Goal: Information Seeking & Learning: Find contact information

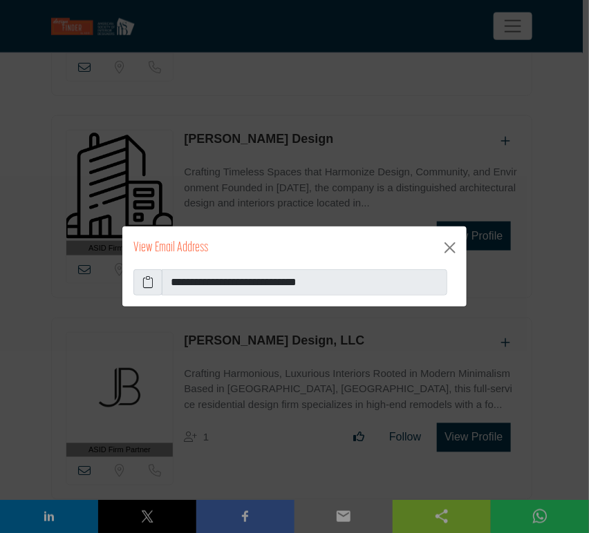
scroll to position [28196, 0]
click at [452, 248] on button "Close" at bounding box center [450, 248] width 22 height 22
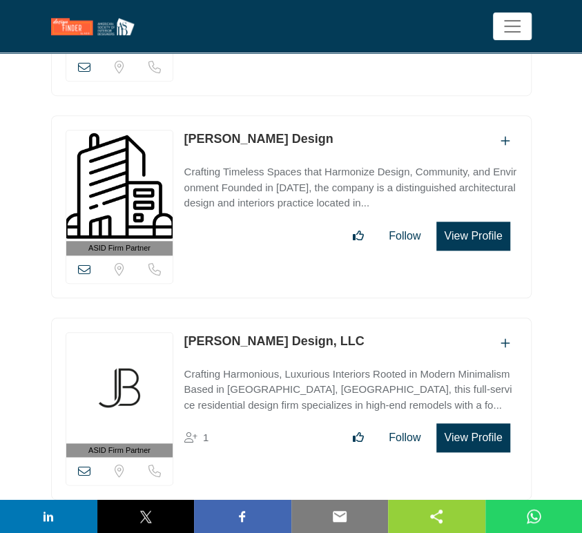
scroll to position [28349, 0]
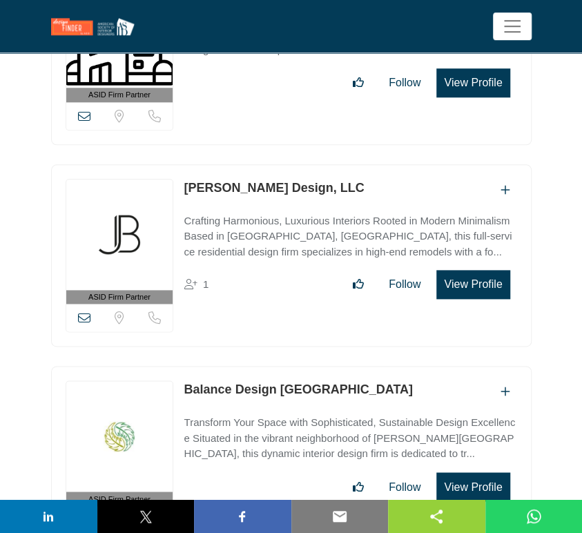
drag, startPoint x: 325, startPoint y: 245, endPoint x: 184, endPoint y: 245, distance: 141.6
click at [184, 381] on div "Balance Design [GEOGRAPHIC_DATA]" at bounding box center [350, 392] width 333 height 23
copy link "Balance Design [GEOGRAPHIC_DATA]"
click at [82, 514] on icon at bounding box center [84, 520] width 12 height 12
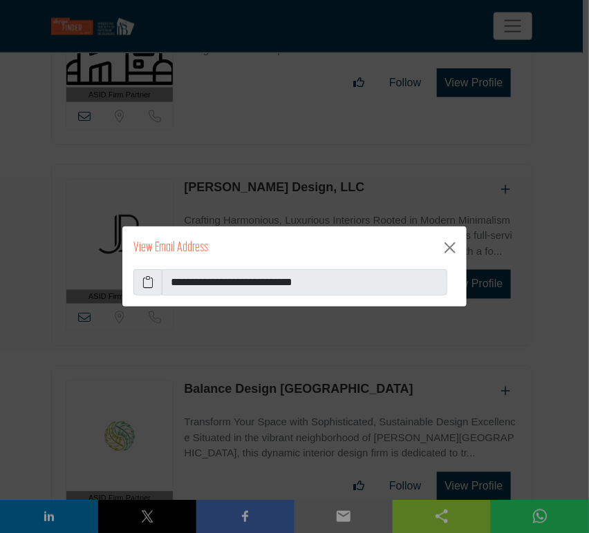
click at [144, 282] on icon at bounding box center [147, 282] width 11 height 17
drag, startPoint x: 449, startPoint y: 247, endPoint x: 442, endPoint y: 251, distance: 7.7
click at [449, 247] on button "Close" at bounding box center [450, 248] width 22 height 22
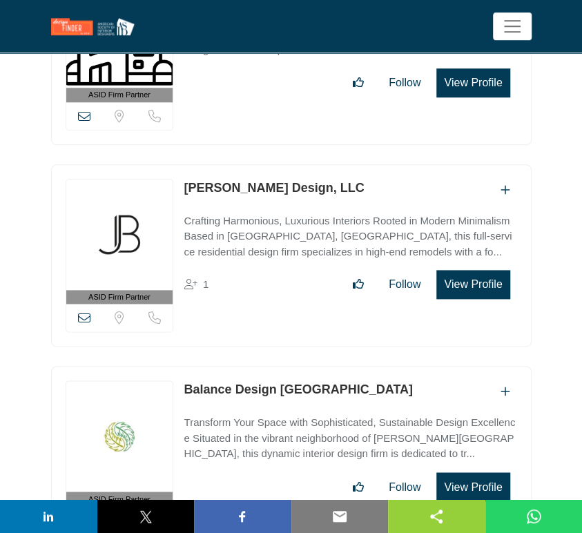
scroll to position [28580, 0]
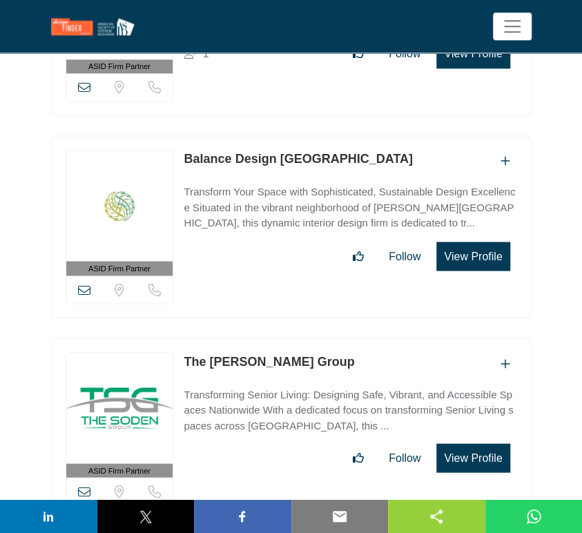
drag, startPoint x: 295, startPoint y: 217, endPoint x: 183, endPoint y: 213, distance: 112.0
click at [184, 352] on div "The [PERSON_NAME] Group" at bounding box center [350, 363] width 333 height 23
copy link "The [PERSON_NAME] Group"
click at [88, 485] on icon at bounding box center [84, 491] width 12 height 12
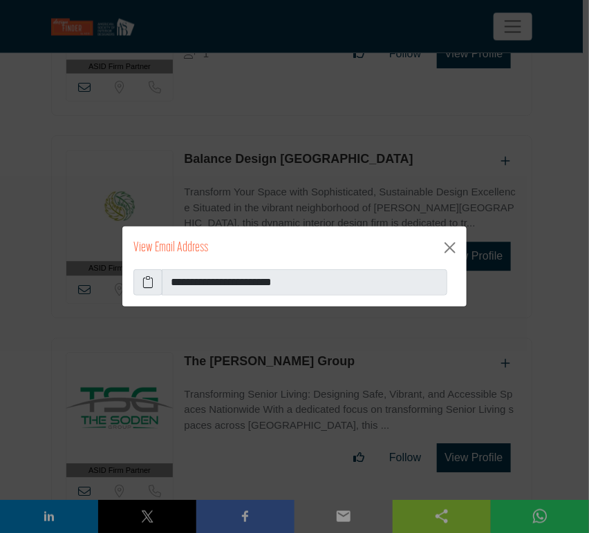
drag, startPoint x: 149, startPoint y: 282, endPoint x: 164, endPoint y: 280, distance: 15.3
click at [153, 284] on span at bounding box center [147, 282] width 29 height 26
click at [149, 285] on icon at bounding box center [147, 282] width 11 height 17
click at [448, 253] on button "Close" at bounding box center [450, 248] width 22 height 22
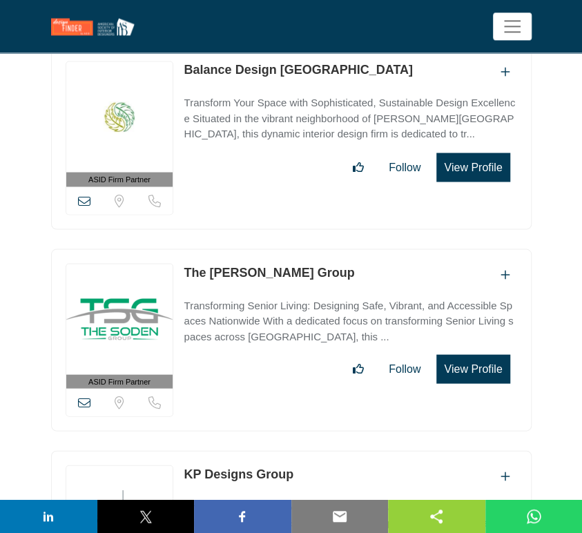
scroll to position [28733, 0]
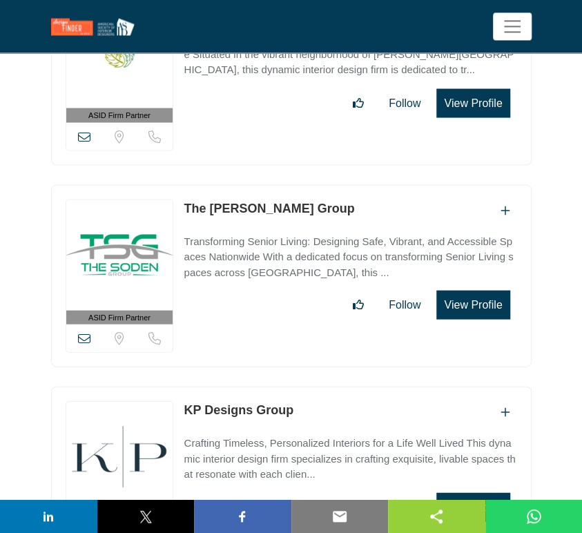
drag, startPoint x: 298, startPoint y: 264, endPoint x: 171, endPoint y: 262, distance: 127.1
click at [171, 386] on div "ASID Firm Partner ASID Firm Partners are design companies with ASID-qualified i…" at bounding box center [291, 477] width 481 height 183
copy div "View email address of this listing View the location of this listing Sorry, but…"
click at [84, 533] on icon at bounding box center [84, 540] width 12 height 12
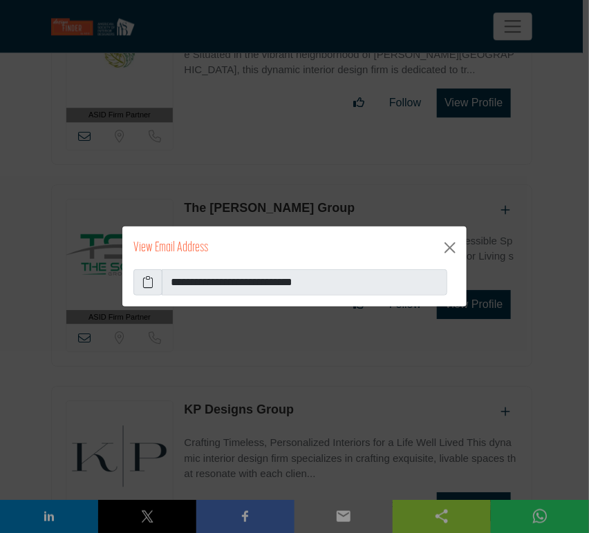
click at [148, 281] on icon at bounding box center [147, 282] width 11 height 17
click at [448, 249] on button "Close" at bounding box center [450, 248] width 22 height 22
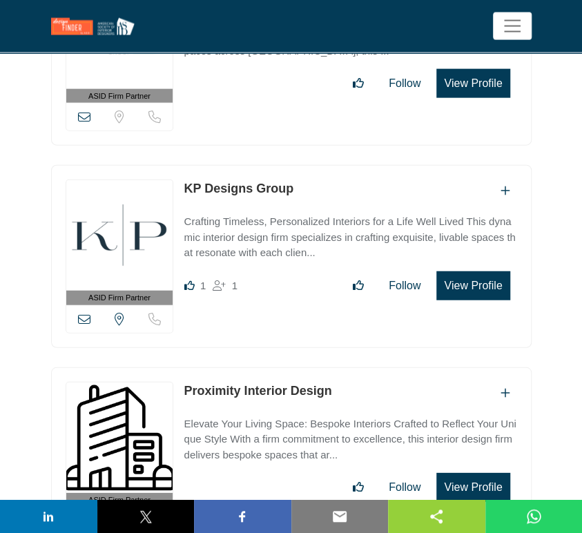
scroll to position [28963, 0]
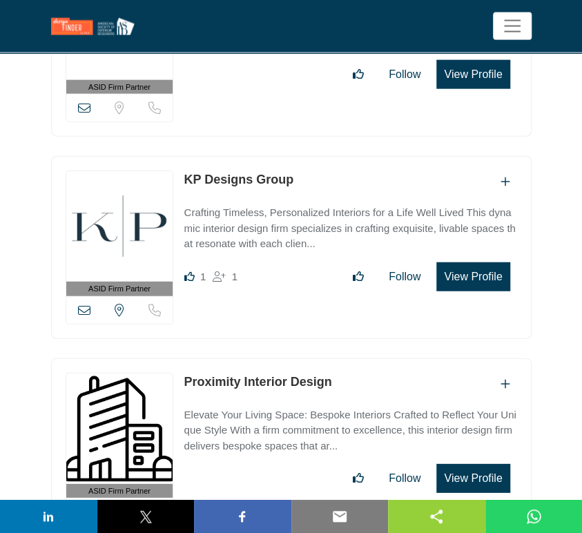
drag, startPoint x: 334, startPoint y: 231, endPoint x: 180, endPoint y: 233, distance: 153.4
click at [180, 359] on div "ASID Firm Partner ASID Firm Partners are design companies with ASID-qualified i…" at bounding box center [291, 450] width 481 height 183
copy link "Proximity Interior Design"
click at [82, 506] on icon at bounding box center [84, 512] width 12 height 12
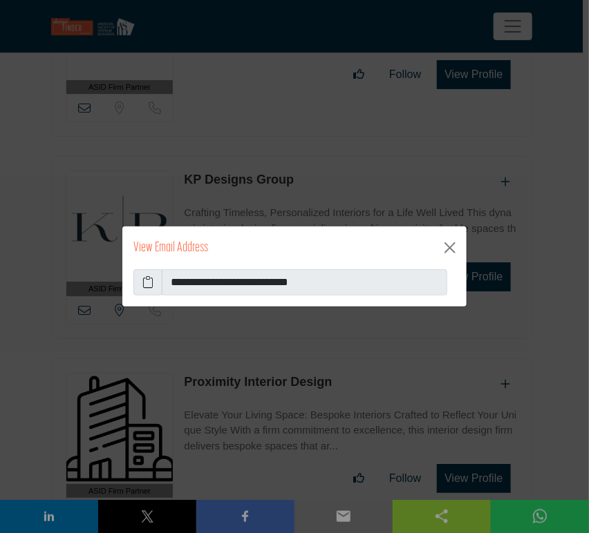
click at [146, 284] on icon at bounding box center [147, 282] width 11 height 17
click at [449, 251] on button "Close" at bounding box center [450, 248] width 22 height 22
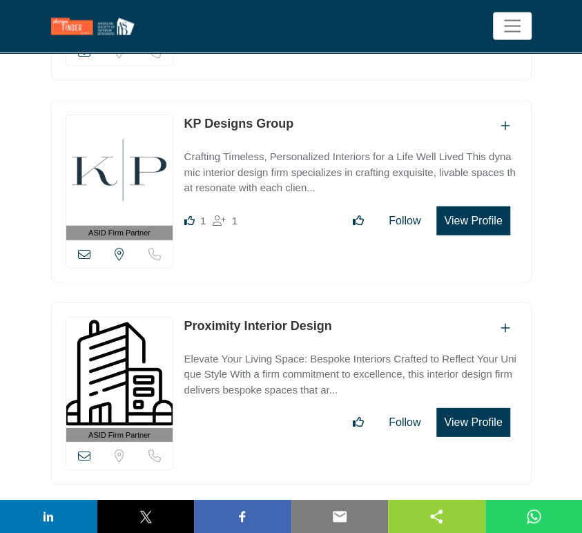
scroll to position [29040, 0]
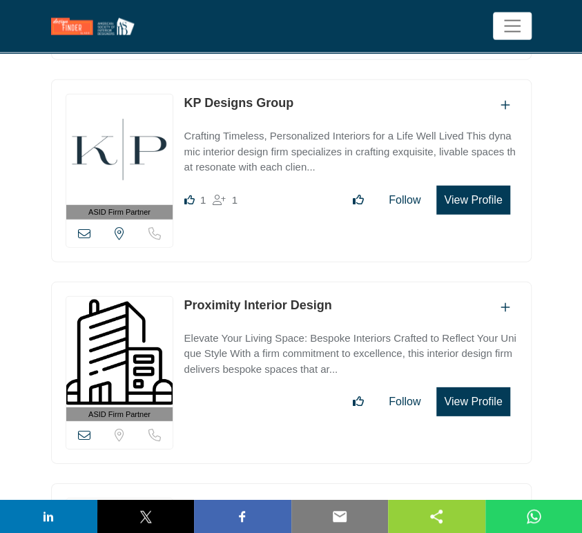
drag, startPoint x: 271, startPoint y: 356, endPoint x: 155, endPoint y: 356, distance: 116.0
copy div "View email address of this listing Sorry, but we don't have a location for this…"
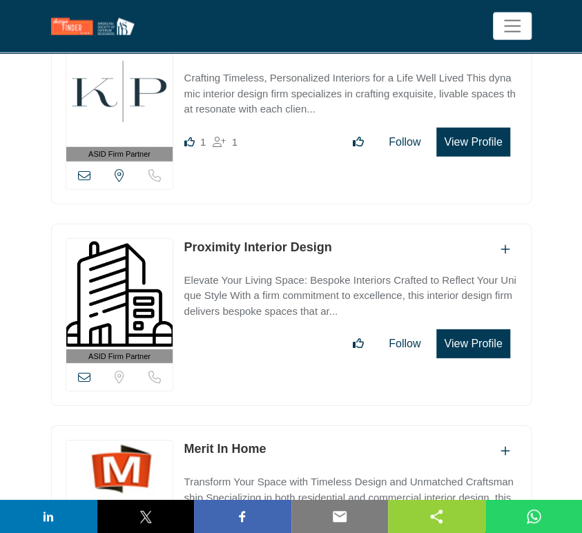
scroll to position [29194, 0]
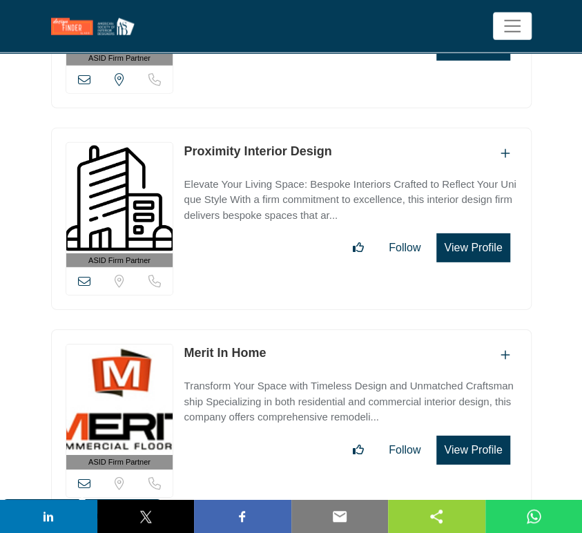
click at [83, 477] on icon at bounding box center [84, 483] width 12 height 12
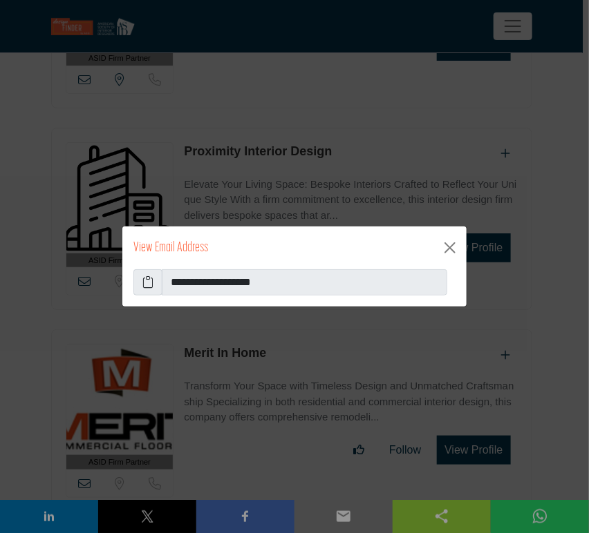
click at [147, 282] on icon at bounding box center [147, 282] width 11 height 17
click at [450, 247] on button "Close" at bounding box center [450, 248] width 22 height 22
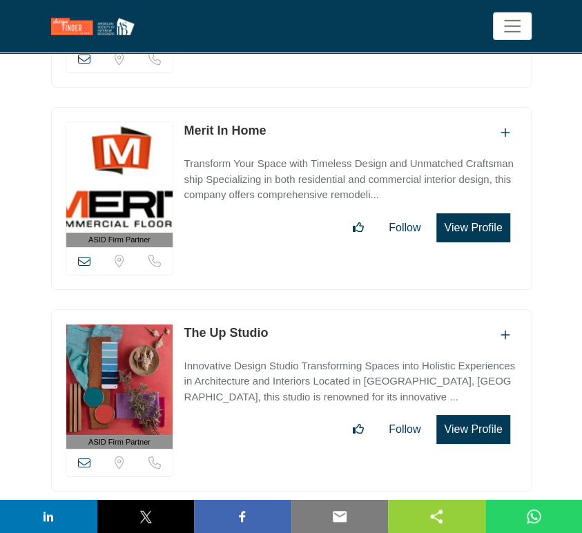
scroll to position [29424, 0]
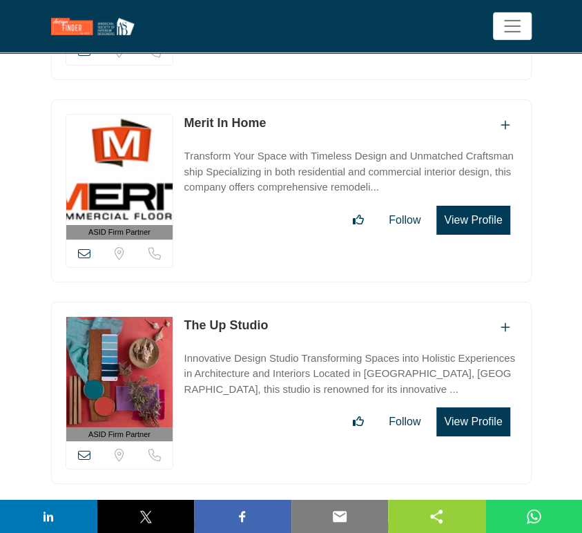
drag, startPoint x: 278, startPoint y: 175, endPoint x: 182, endPoint y: 173, distance: 96.0
click at [182, 302] on div "ASID Firm Partner ASID Firm Partners are design companies with ASID-qualified i…" at bounding box center [291, 393] width 481 height 183
copy link "The Up Studio"
click at [84, 449] on icon at bounding box center [84, 455] width 12 height 12
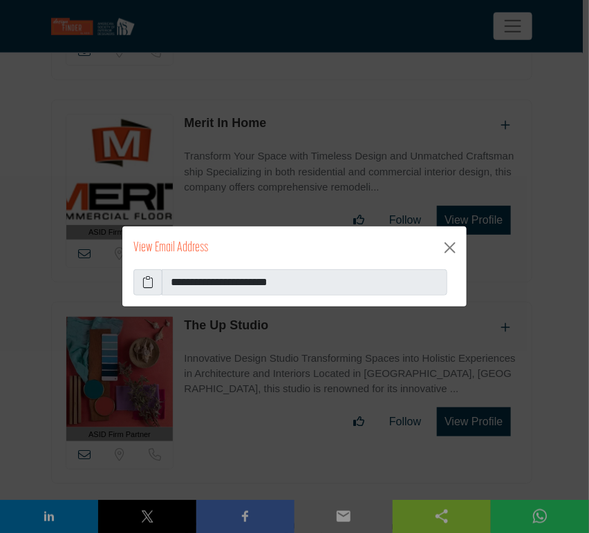
click at [149, 281] on icon at bounding box center [147, 282] width 11 height 17
drag, startPoint x: 450, startPoint y: 244, endPoint x: 448, endPoint y: 229, distance: 14.8
click at [450, 244] on button "Close" at bounding box center [450, 248] width 22 height 22
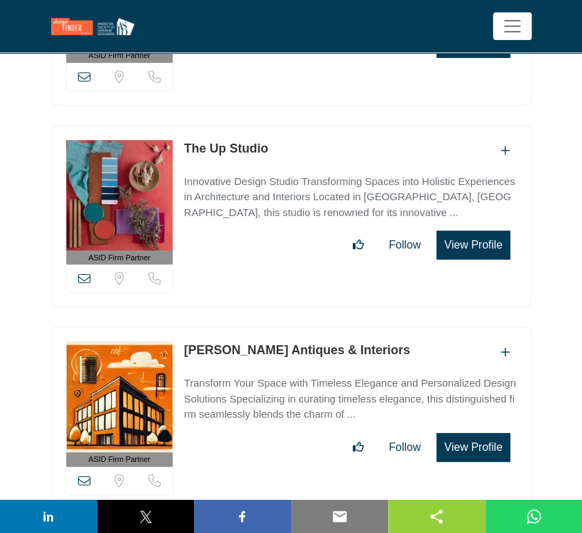
scroll to position [29654, 0]
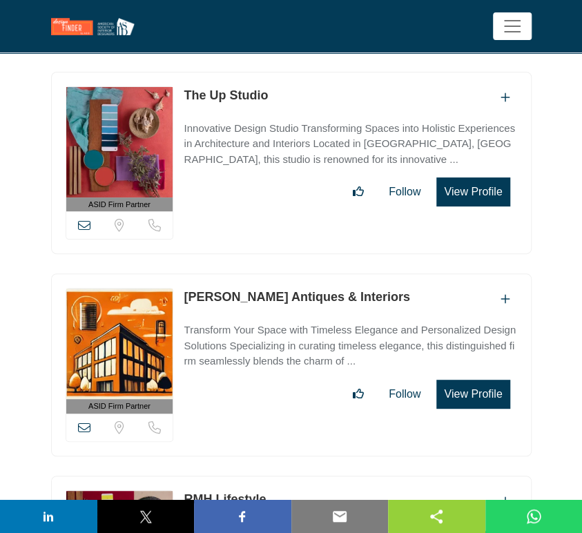
drag, startPoint x: 366, startPoint y: 142, endPoint x: 180, endPoint y: 144, distance: 186.5
click at [180, 274] on div "ASID Firm Partner ASID Firm Partners are design companies with ASID-qualified i…" at bounding box center [291, 365] width 481 height 183
copy link "[PERSON_NAME] Antiques & Interiors"
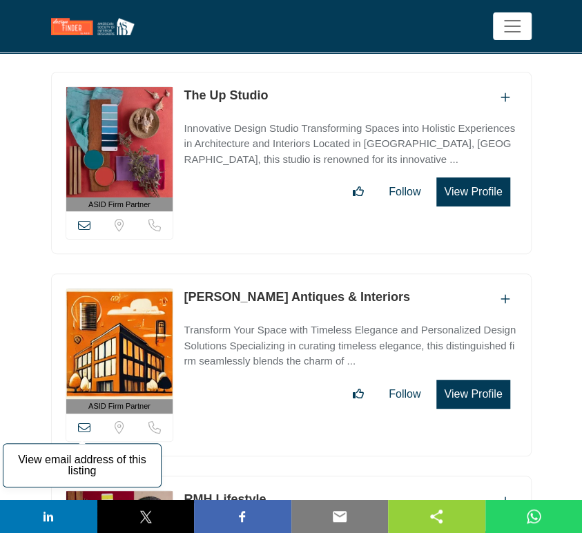
click at [84, 421] on icon at bounding box center [84, 427] width 12 height 12
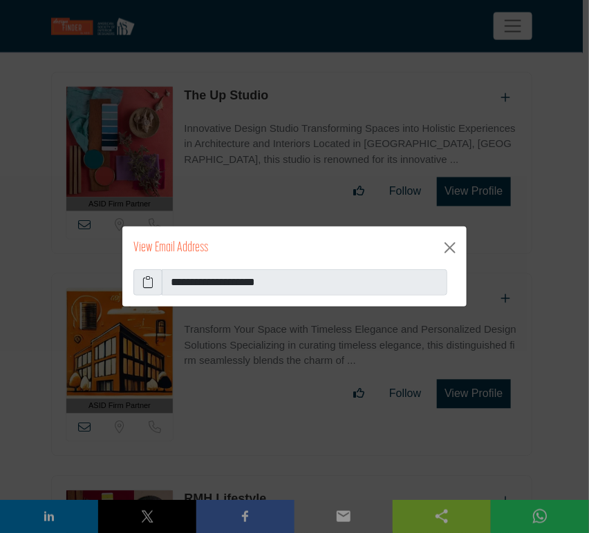
drag, startPoint x: 141, startPoint y: 280, endPoint x: 200, endPoint y: 296, distance: 60.8
click at [142, 280] on span at bounding box center [147, 282] width 29 height 26
click at [144, 285] on icon at bounding box center [147, 282] width 11 height 17
click at [448, 247] on button "Close" at bounding box center [450, 248] width 22 height 22
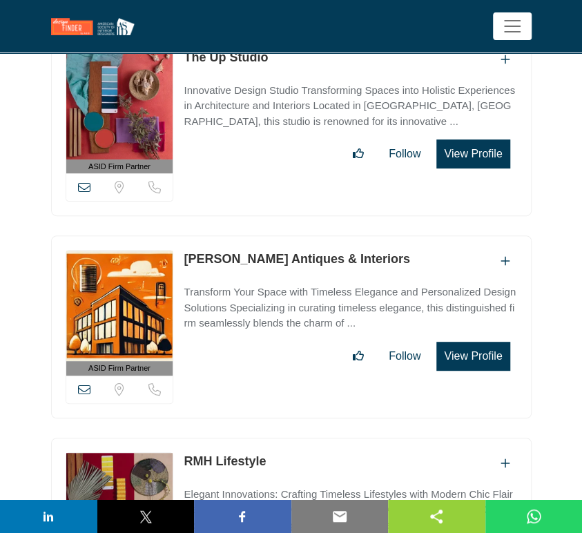
scroll to position [29808, 0]
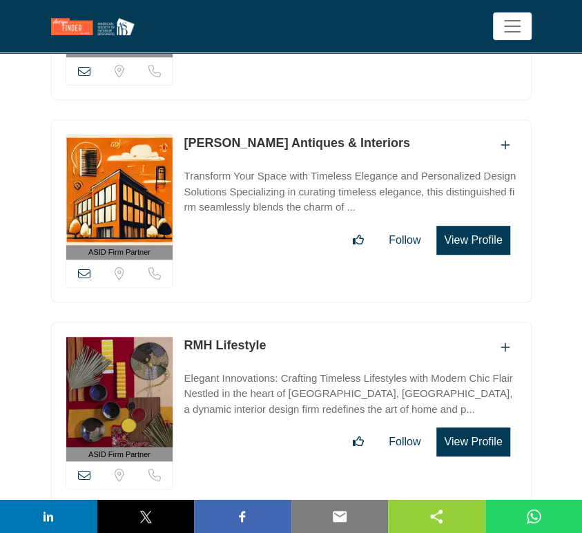
drag, startPoint x: 276, startPoint y: 193, endPoint x: 173, endPoint y: 193, distance: 103.6
click at [173, 322] on div "ASID Firm Partner ASID Firm Partners are design companies with ASID-qualified i…" at bounding box center [291, 413] width 481 height 183
copy div "View email address of this listing Sorry, but we don't have a location for this…"
click at [83, 469] on icon at bounding box center [84, 475] width 12 height 12
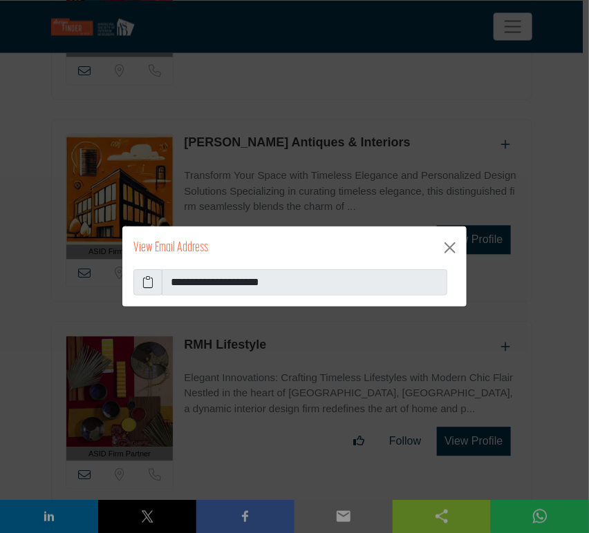
click at [146, 285] on icon at bounding box center [147, 282] width 11 height 17
click at [449, 248] on button "Close" at bounding box center [450, 248] width 22 height 22
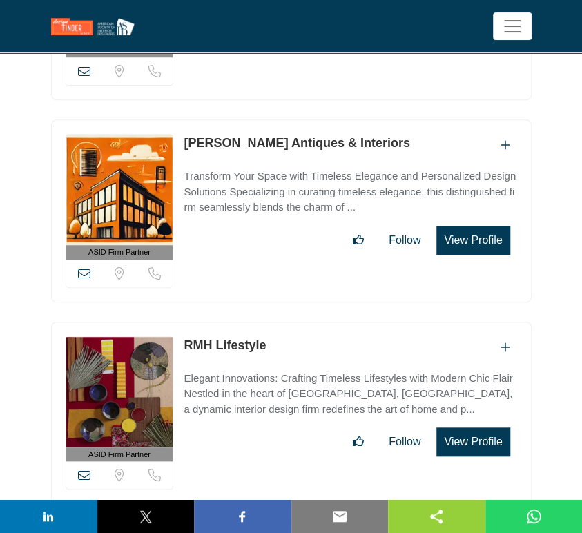
drag, startPoint x: 354, startPoint y: 390, endPoint x: 186, endPoint y: 390, distance: 167.9
copy link "[PERSON_NAME] Interior Design"
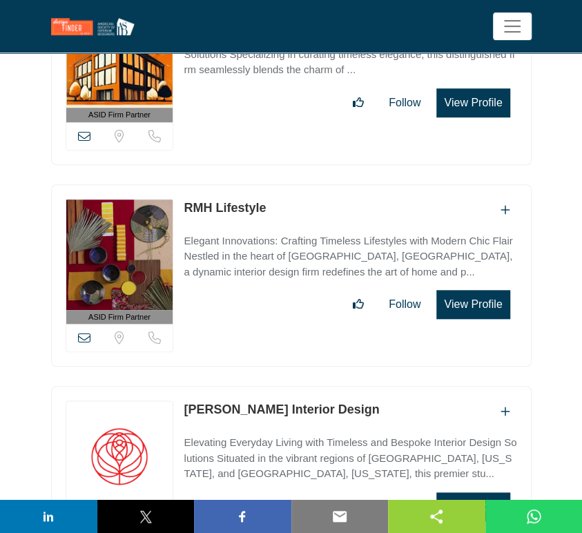
scroll to position [29961, 0]
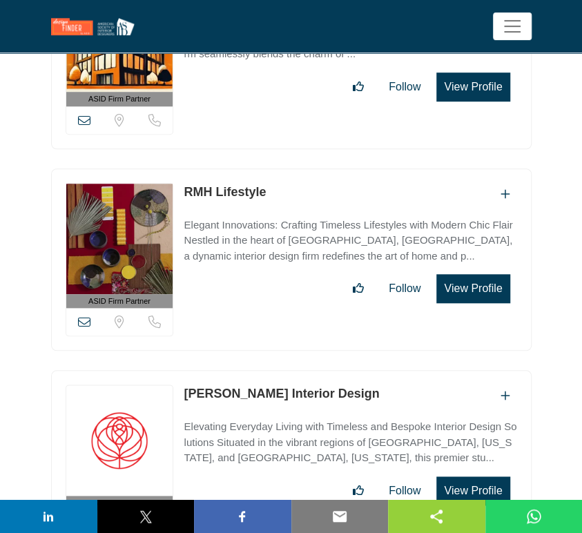
click at [83, 518] on icon at bounding box center [84, 524] width 12 height 12
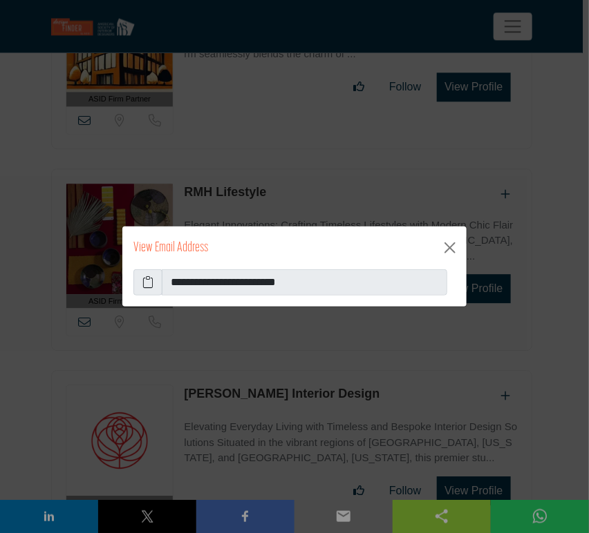
click at [144, 284] on icon at bounding box center [147, 282] width 11 height 17
click at [453, 247] on button "Close" at bounding box center [450, 248] width 22 height 22
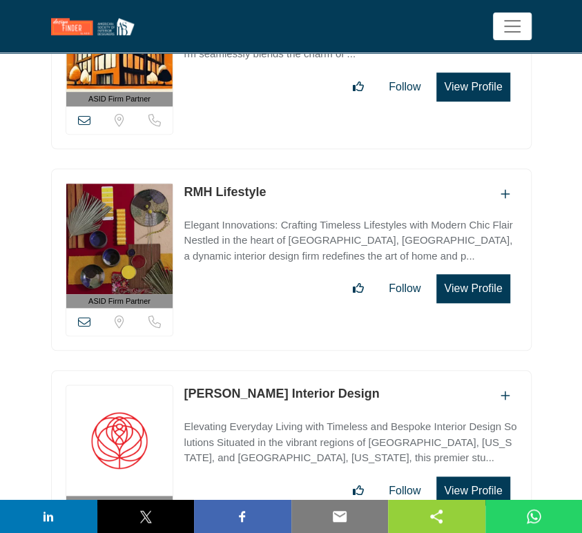
scroll to position [30114, 0]
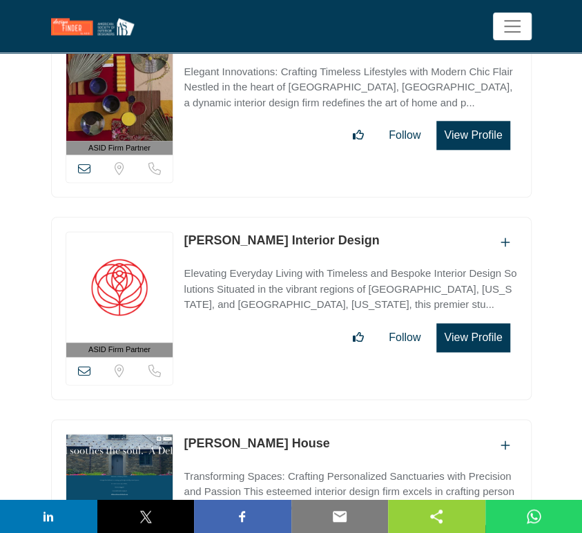
drag, startPoint x: 298, startPoint y: 287, endPoint x: 186, endPoint y: 278, distance: 112.2
click at [186, 434] on div "[PERSON_NAME] House" at bounding box center [350, 445] width 333 height 23
copy link "[PERSON_NAME] House"
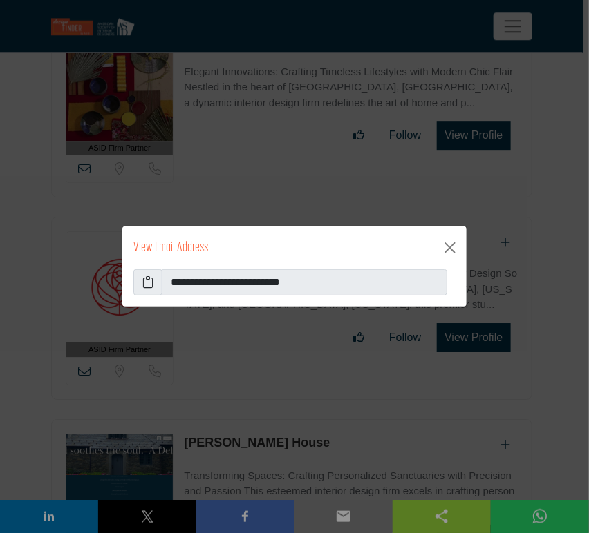
click at [146, 286] on icon at bounding box center [147, 282] width 11 height 17
click at [448, 247] on button "Close" at bounding box center [450, 248] width 22 height 22
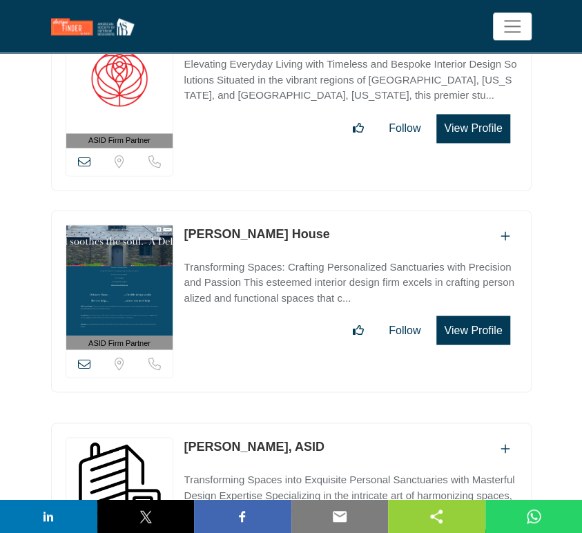
scroll to position [30344, 0]
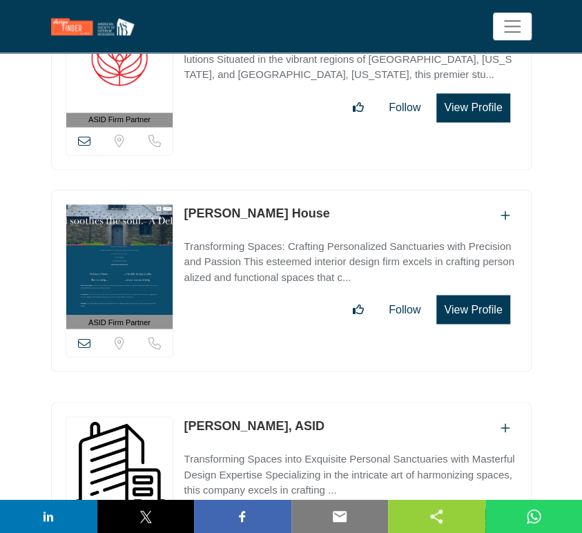
drag, startPoint x: 330, startPoint y: 270, endPoint x: 187, endPoint y: 270, distance: 143.7
click at [187, 417] on div "[PERSON_NAME], ASID" at bounding box center [350, 428] width 333 height 23
click at [84, 533] on icon at bounding box center [84, 541] width 12 height 12
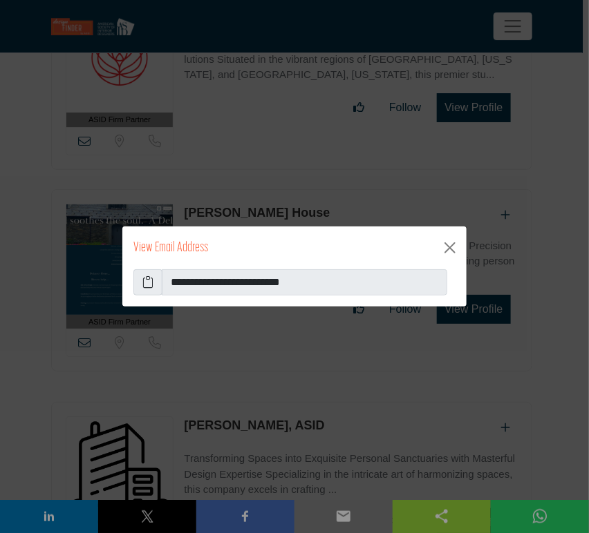
click at [142, 280] on icon at bounding box center [147, 282] width 11 height 17
drag, startPoint x: 450, startPoint y: 250, endPoint x: 472, endPoint y: 256, distance: 22.8
click at [450, 250] on button "Close" at bounding box center [450, 248] width 22 height 22
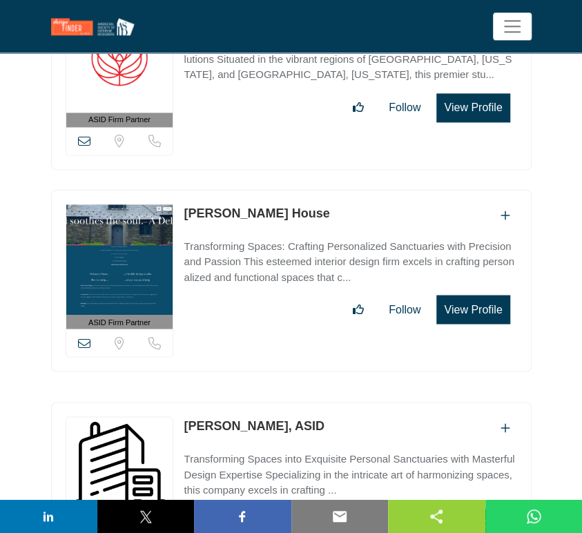
scroll to position [30499, 0]
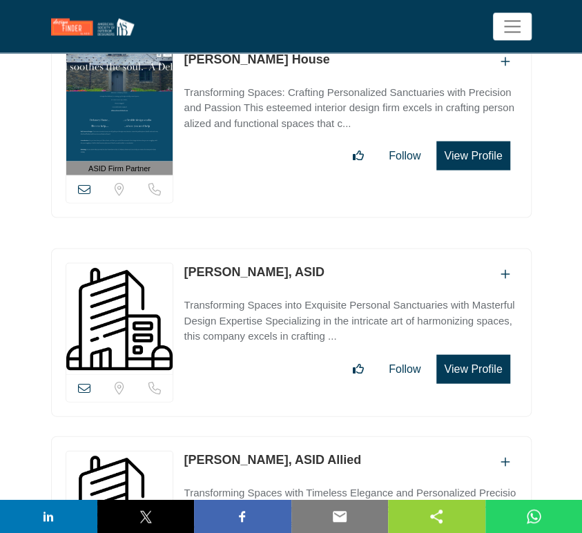
drag, startPoint x: 182, startPoint y: 300, endPoint x: 271, endPoint y: 303, distance: 89.1
click at [271, 436] on div "View email address of this listing Sorry, but we don't have a location for this…" at bounding box center [291, 520] width 481 height 169
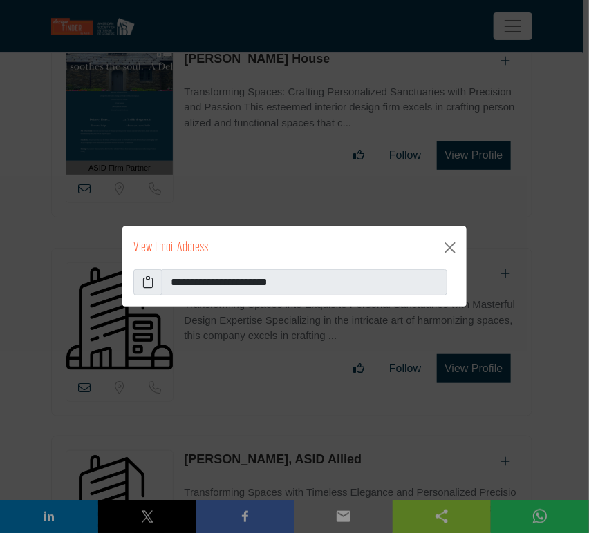
click at [140, 280] on span at bounding box center [147, 282] width 29 height 26
click at [149, 283] on icon at bounding box center [147, 282] width 11 height 17
drag, startPoint x: 453, startPoint y: 250, endPoint x: 447, endPoint y: 254, distance: 7.1
click at [453, 250] on button "Close" at bounding box center [450, 248] width 22 height 22
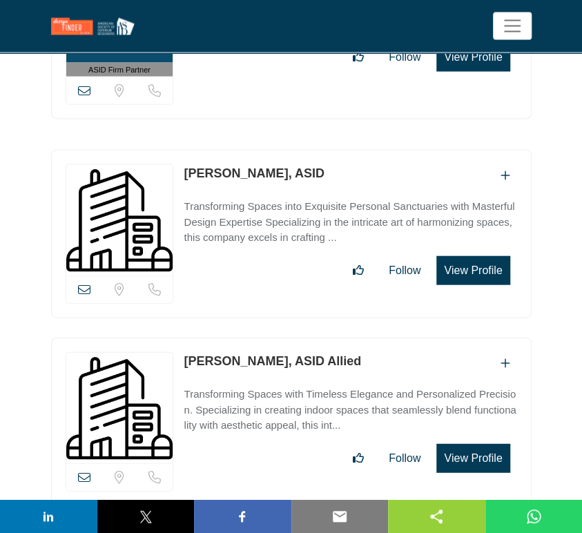
scroll to position [30652, 0]
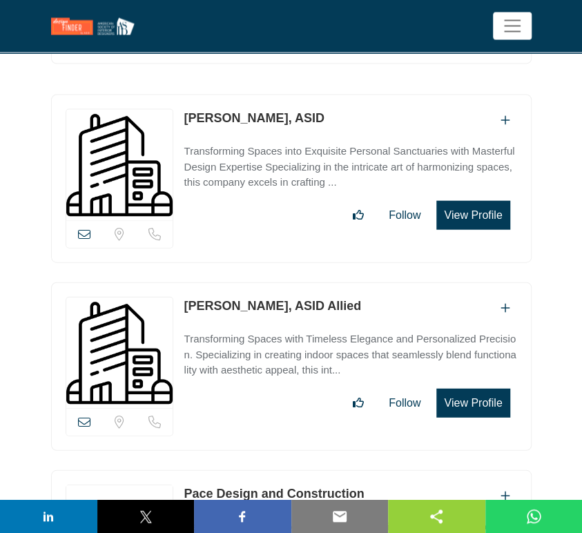
drag, startPoint x: 367, startPoint y: 334, endPoint x: 184, endPoint y: 336, distance: 183.8
click at [184, 485] on div "Pace Design and Construction" at bounding box center [350, 496] width 333 height 23
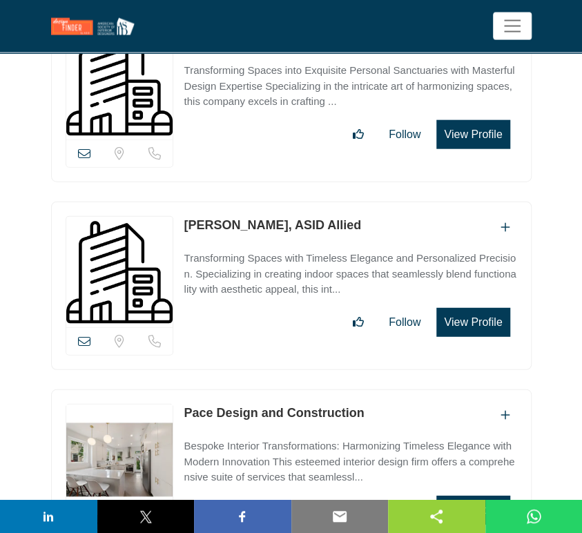
scroll to position [30805, 0]
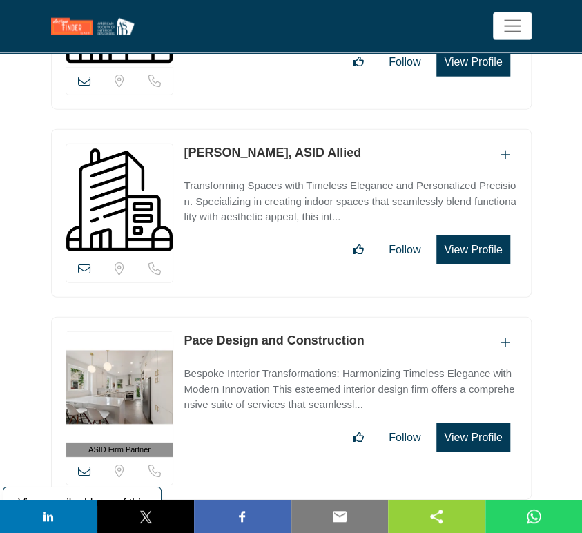
click at [84, 465] on icon at bounding box center [84, 471] width 12 height 12
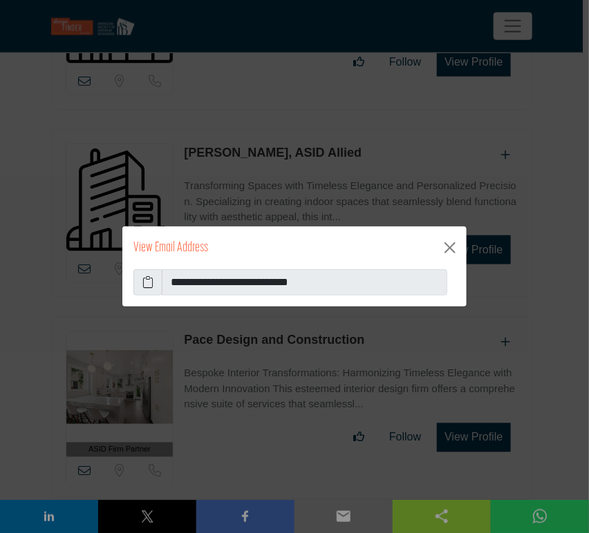
click at [146, 286] on icon at bounding box center [147, 282] width 11 height 17
click at [454, 249] on button "Close" at bounding box center [450, 248] width 22 height 22
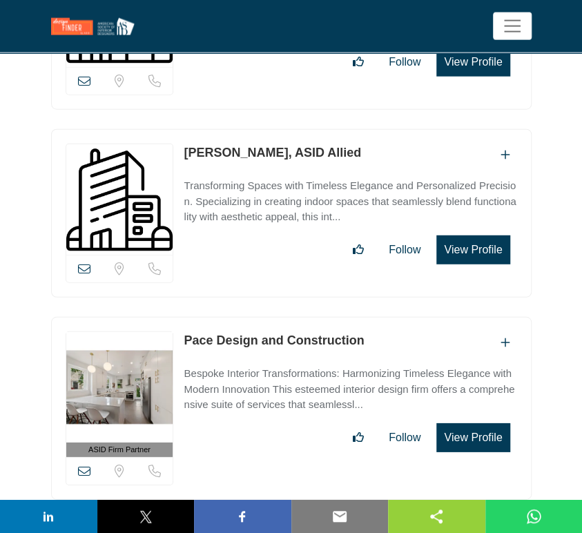
scroll to position [30882, 0]
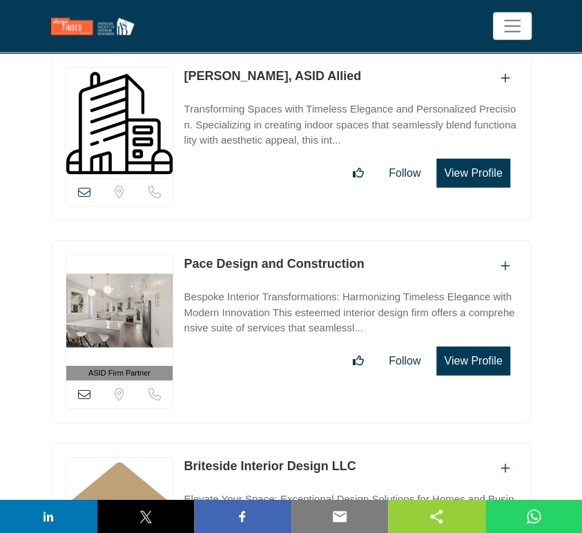
drag, startPoint x: 363, startPoint y: 304, endPoint x: 184, endPoint y: 305, distance: 178.2
click at [184, 457] on div "Briteside Interior Design LLC" at bounding box center [350, 468] width 333 height 23
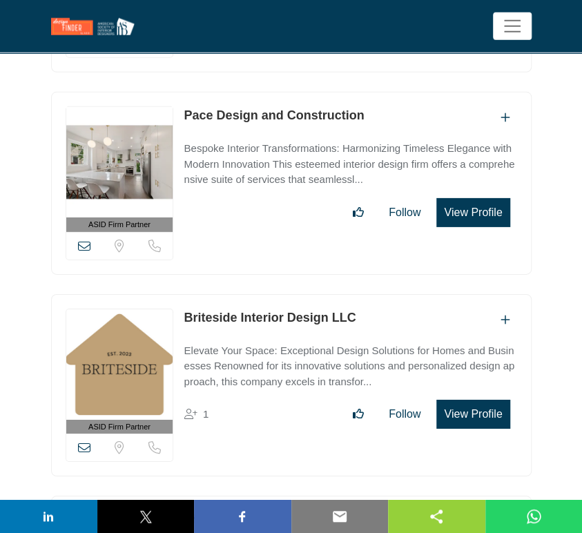
scroll to position [31035, 0]
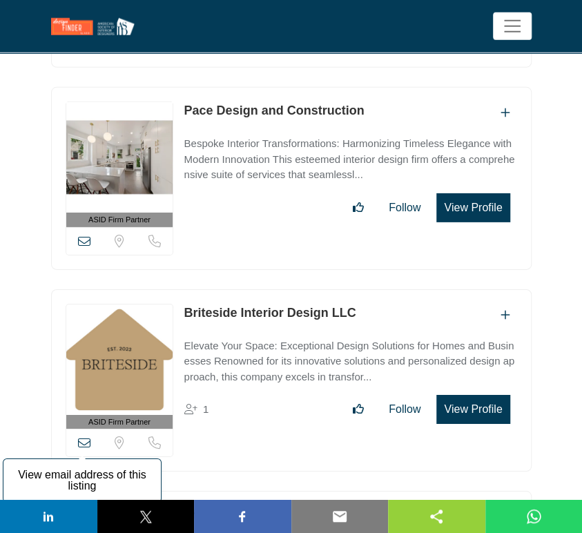
click at [84, 437] on icon at bounding box center [84, 443] width 12 height 12
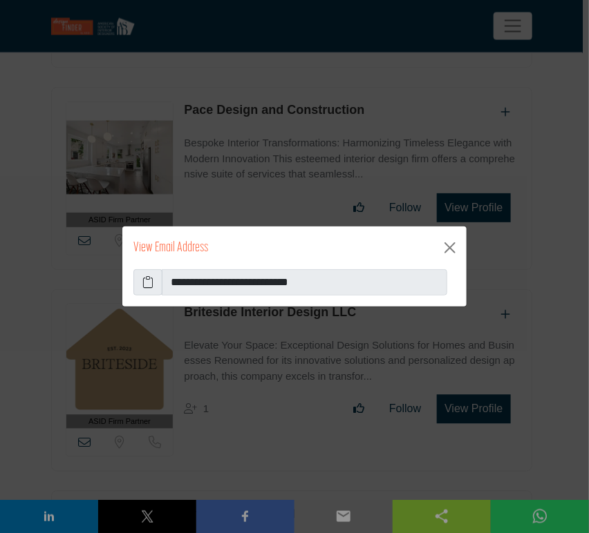
click at [143, 286] on icon at bounding box center [147, 282] width 11 height 17
click at [449, 247] on button "Close" at bounding box center [450, 248] width 22 height 22
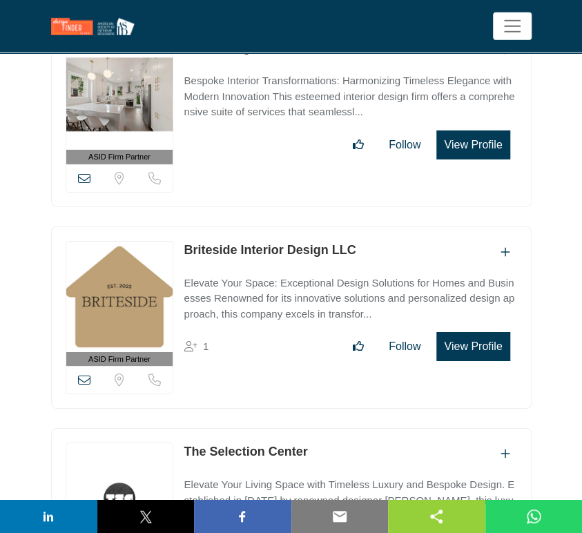
scroll to position [31112, 0]
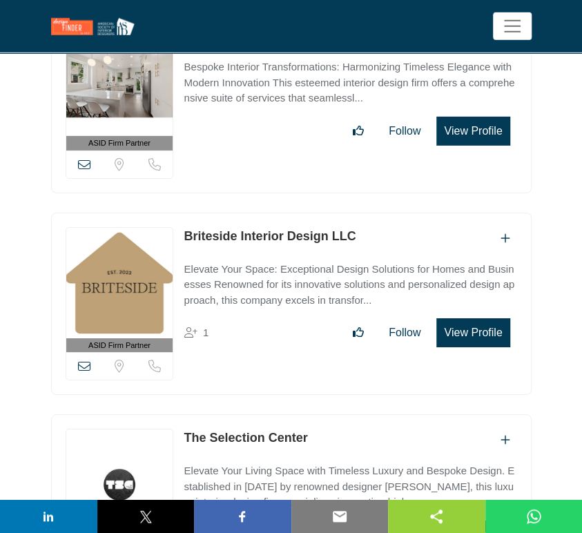
drag, startPoint x: 330, startPoint y: 277, endPoint x: 173, endPoint y: 278, distance: 156.8
click at [173, 414] on div "ASID Firm Partner ASID Firm Partners are design companies with ASID-qualified i…" at bounding box center [291, 505] width 481 height 183
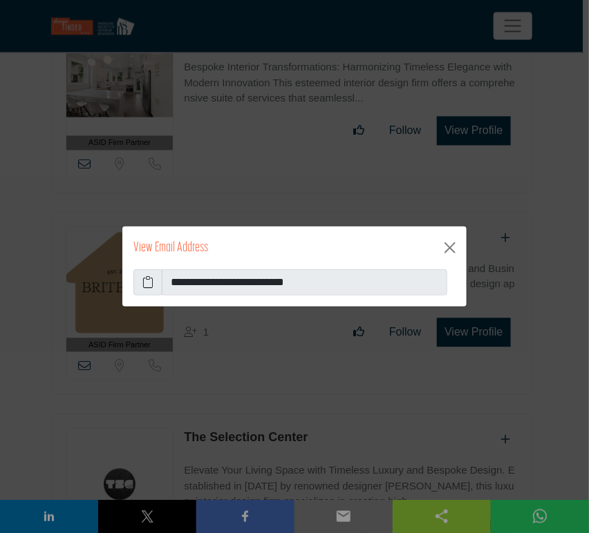
click at [150, 285] on icon at bounding box center [147, 282] width 11 height 17
click at [450, 249] on button "Close" at bounding box center [450, 248] width 22 height 22
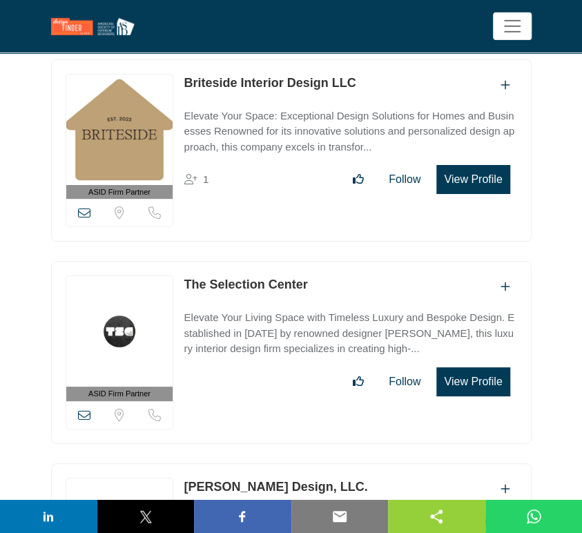
scroll to position [31266, 0]
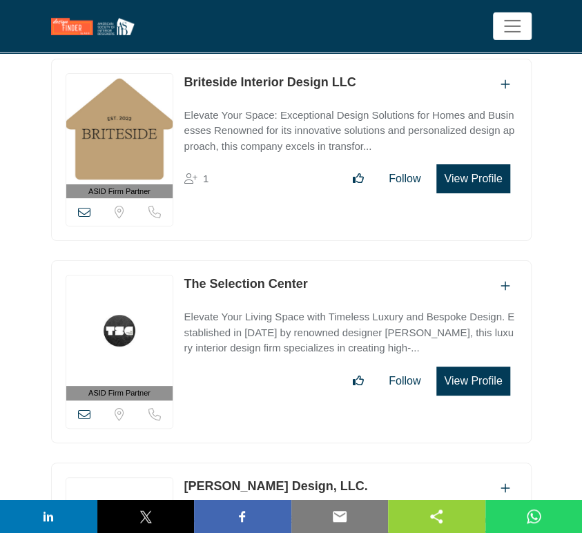
drag, startPoint x: 365, startPoint y: 323, endPoint x: 187, endPoint y: 323, distance: 178.9
click at [187, 477] on div "[PERSON_NAME] Design, LLC." at bounding box center [350, 488] width 333 height 23
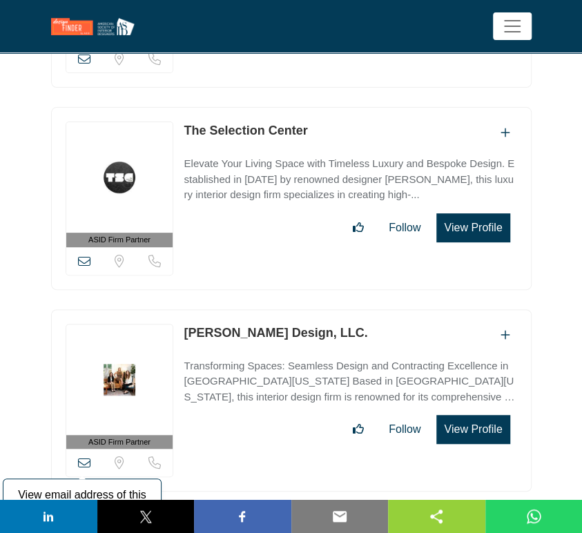
click at [81, 457] on icon at bounding box center [84, 463] width 12 height 12
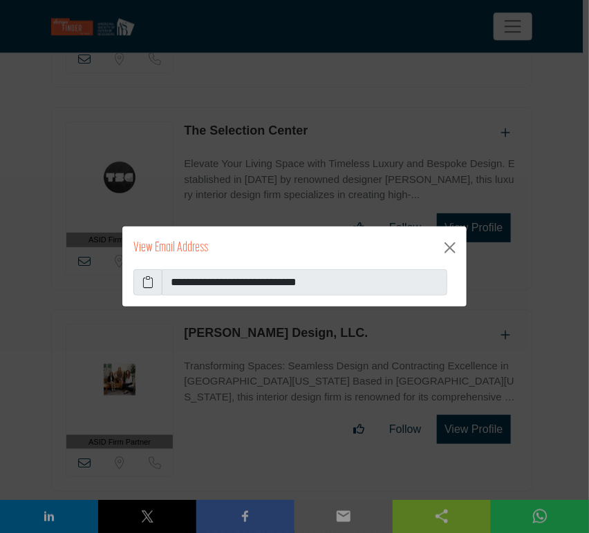
click at [149, 283] on icon at bounding box center [147, 282] width 11 height 17
drag, startPoint x: 448, startPoint y: 250, endPoint x: 428, endPoint y: 261, distance: 22.9
click at [448, 250] on button "Close" at bounding box center [450, 248] width 22 height 22
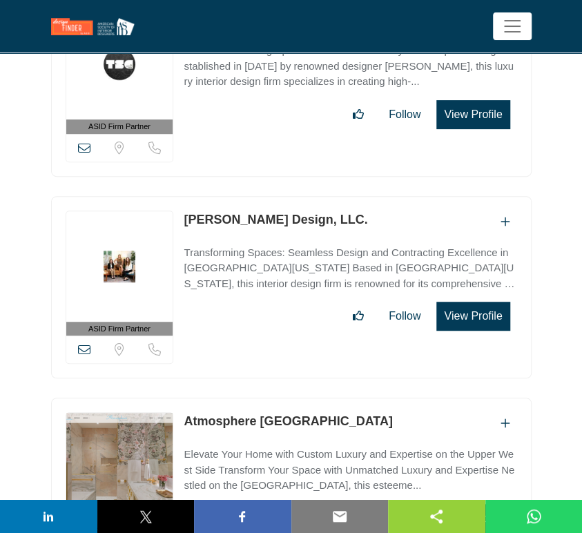
scroll to position [31573, 0]
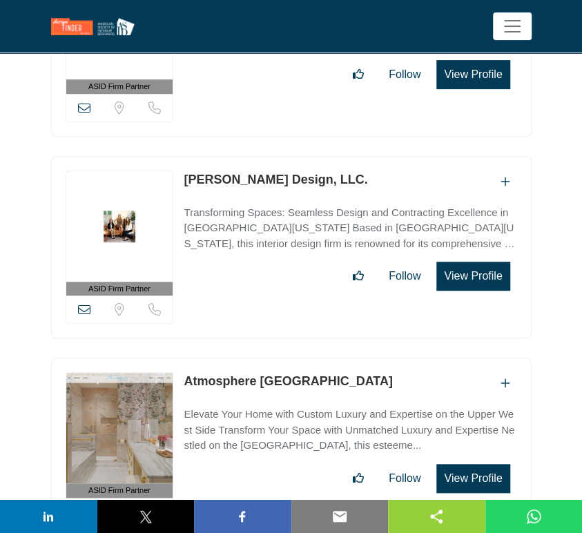
drag, startPoint x: 287, startPoint y: 215, endPoint x: 179, endPoint y: 214, distance: 108.5
click at [179, 358] on div "ASID Firm Partner ASID Firm Partners are design companies with ASID-qualified i…" at bounding box center [291, 449] width 481 height 183
click at [86, 506] on icon at bounding box center [84, 512] width 12 height 12
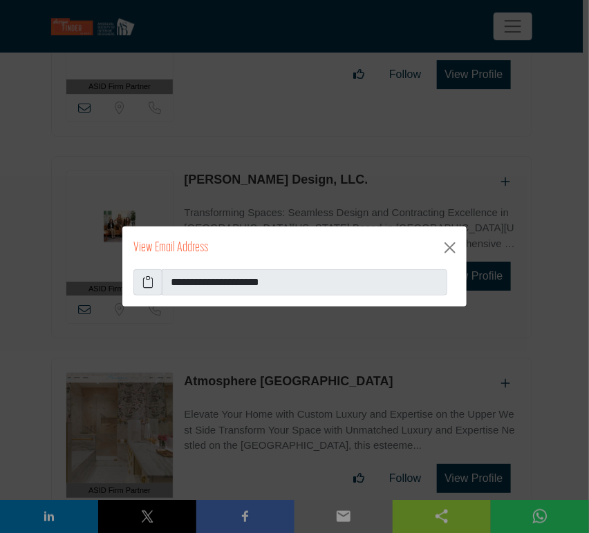
click at [147, 285] on icon at bounding box center [147, 282] width 11 height 17
click at [450, 247] on button "Close" at bounding box center [450, 248] width 22 height 22
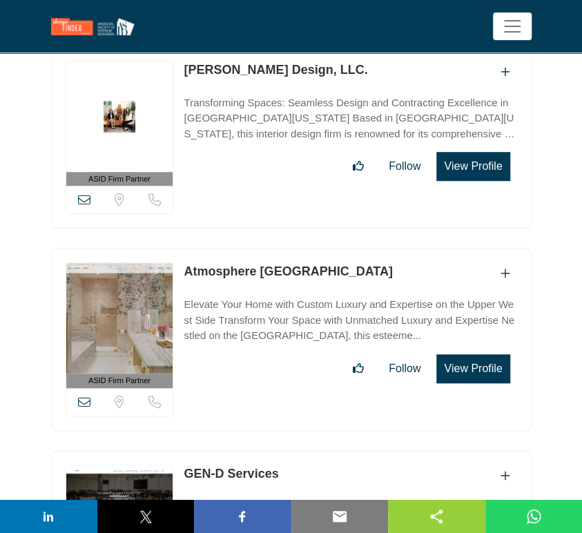
scroll to position [31726, 0]
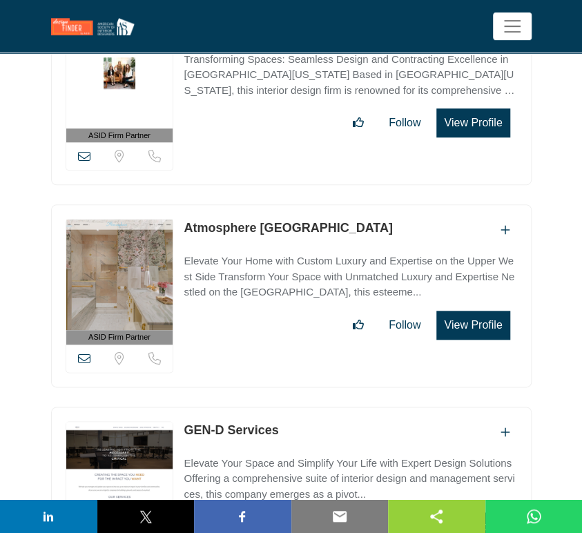
drag, startPoint x: 291, startPoint y: 264, endPoint x: 186, endPoint y: 267, distance: 105.0
click at [186, 421] on div "GEN-D Services" at bounding box center [350, 432] width 333 height 23
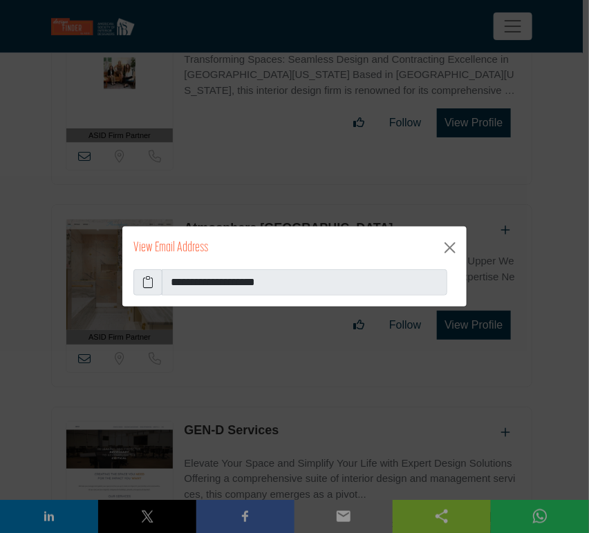
click at [145, 281] on icon at bounding box center [147, 282] width 11 height 17
drag, startPoint x: 453, startPoint y: 248, endPoint x: 446, endPoint y: 256, distance: 11.2
click at [453, 248] on button "Close" at bounding box center [450, 248] width 22 height 22
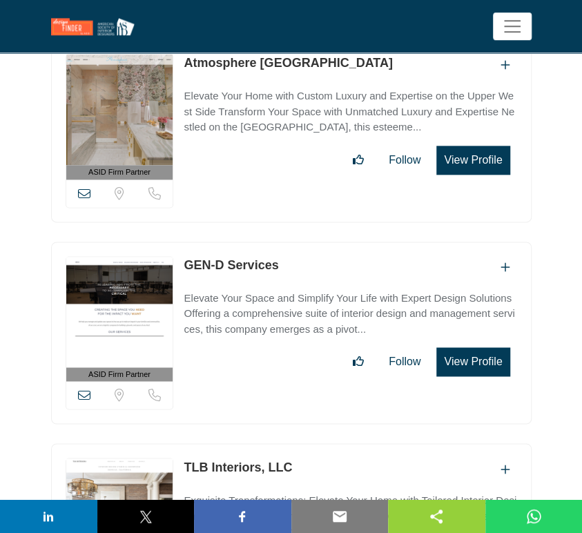
scroll to position [31957, 0]
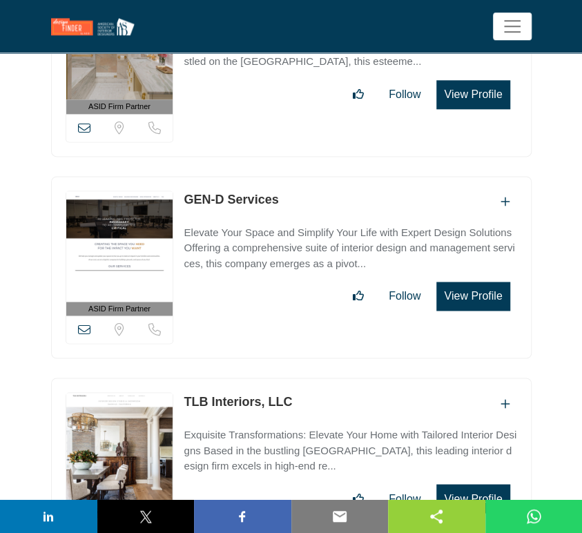
drag, startPoint x: 299, startPoint y: 233, endPoint x: 180, endPoint y: 243, distance: 120.0
click at [180, 378] on div "ASID Firm Partner ASID Firm Partners are design companies with ASID-qualified i…" at bounding box center [291, 469] width 481 height 183
click at [85, 526] on icon at bounding box center [84, 532] width 12 height 12
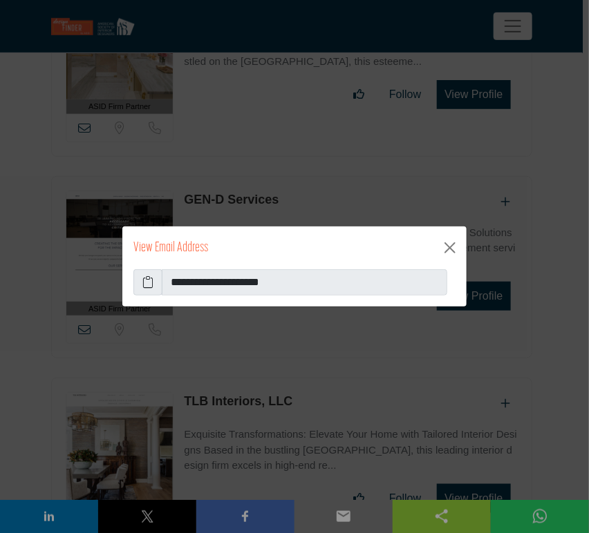
click at [149, 283] on icon at bounding box center [147, 282] width 11 height 17
click at [452, 254] on button "Close" at bounding box center [450, 248] width 22 height 22
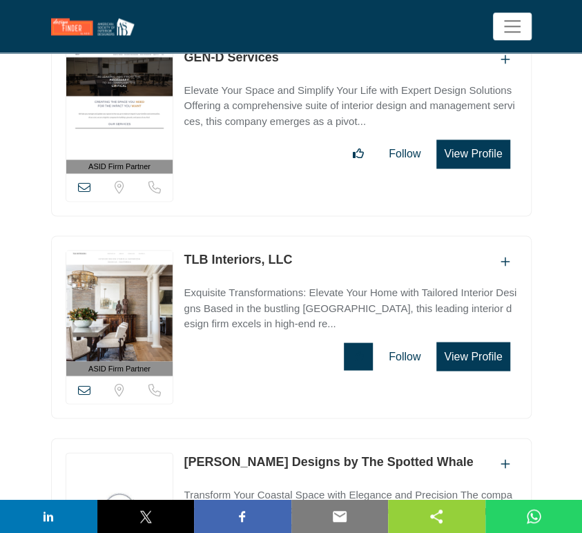
scroll to position [32110, 0]
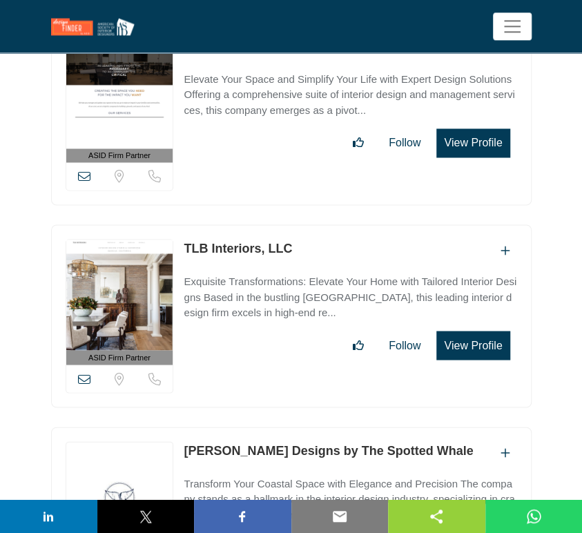
drag, startPoint x: 430, startPoint y: 282, endPoint x: 185, endPoint y: 286, distance: 245.3
click at [185, 441] on div "[PERSON_NAME] Designs by The Spotted Whale" at bounding box center [350, 452] width 333 height 23
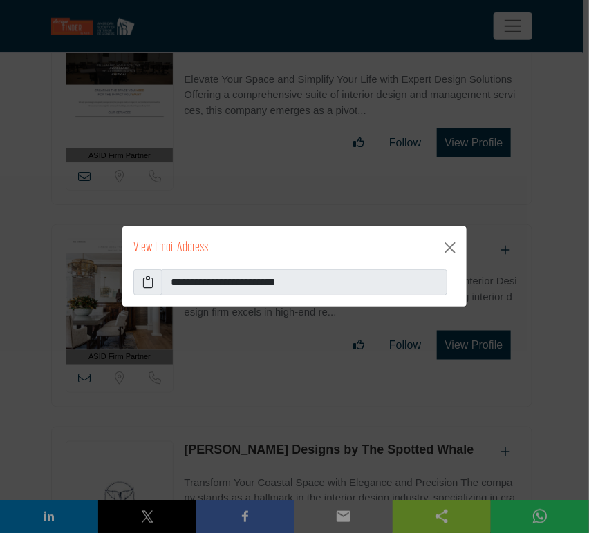
click at [147, 292] on span at bounding box center [147, 282] width 29 height 26
click at [149, 280] on icon at bounding box center [147, 282] width 11 height 17
click at [452, 247] on button "Close" at bounding box center [450, 248] width 22 height 22
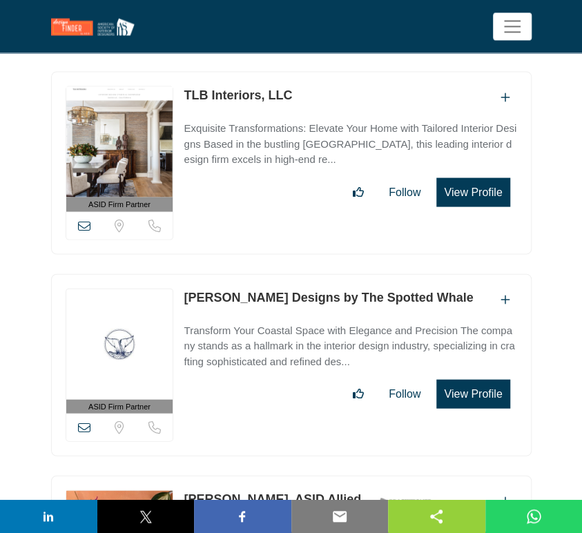
scroll to position [32340, 0]
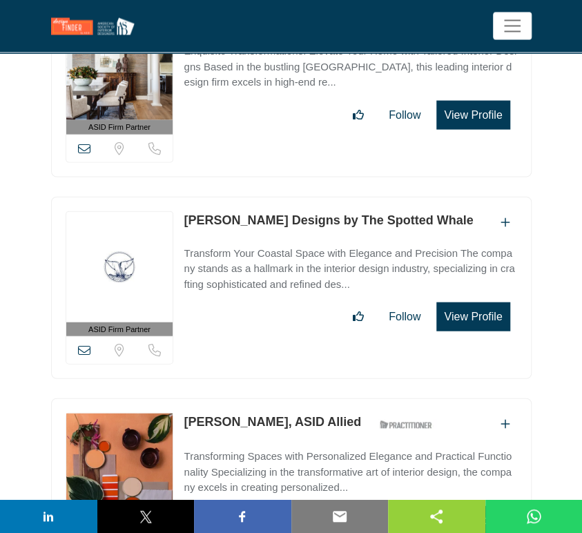
drag, startPoint x: 347, startPoint y: 256, endPoint x: 181, endPoint y: 250, distance: 166.6
click at [181, 399] on div "ASID Professional Practitioner ASID Professional Practitioners have successfull…" at bounding box center [291, 496] width 481 height 194
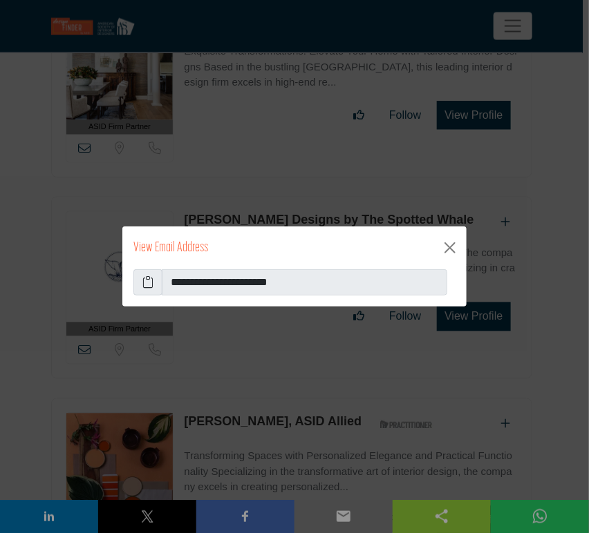
click at [146, 283] on icon at bounding box center [147, 282] width 11 height 17
click at [452, 250] on button "Close" at bounding box center [450, 248] width 22 height 22
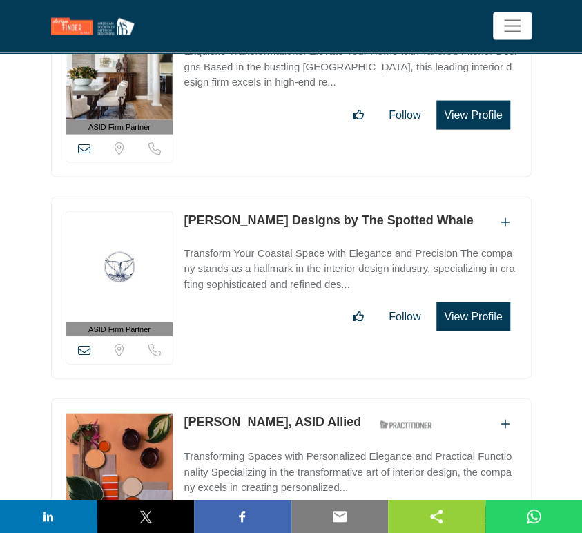
scroll to position [32493, 0]
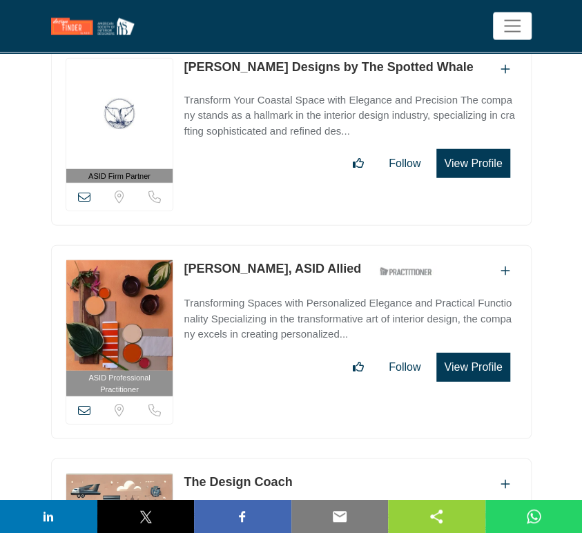
drag, startPoint x: 294, startPoint y: 316, endPoint x: 174, endPoint y: 316, distance: 120.2
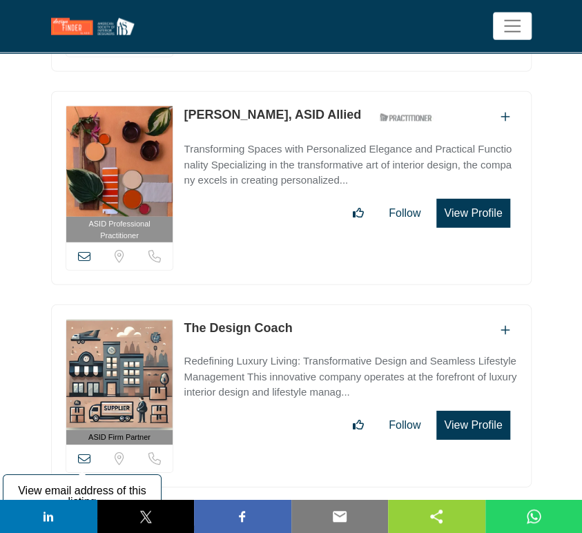
click at [86, 452] on icon at bounding box center [84, 458] width 12 height 12
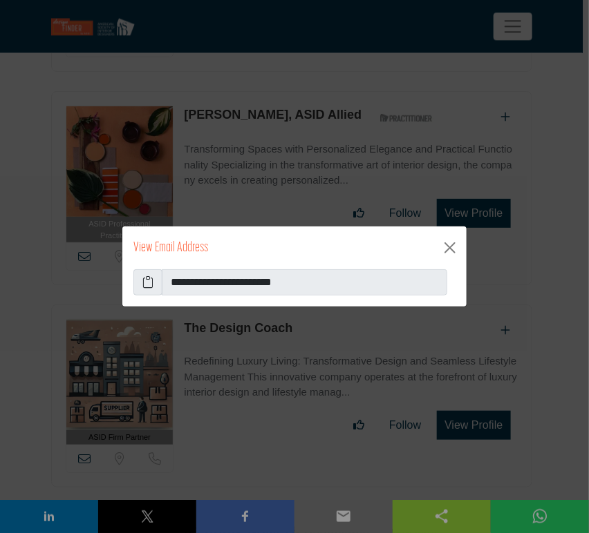
click at [147, 285] on icon at bounding box center [147, 282] width 11 height 17
click at [452, 248] on button "Close" at bounding box center [450, 248] width 22 height 22
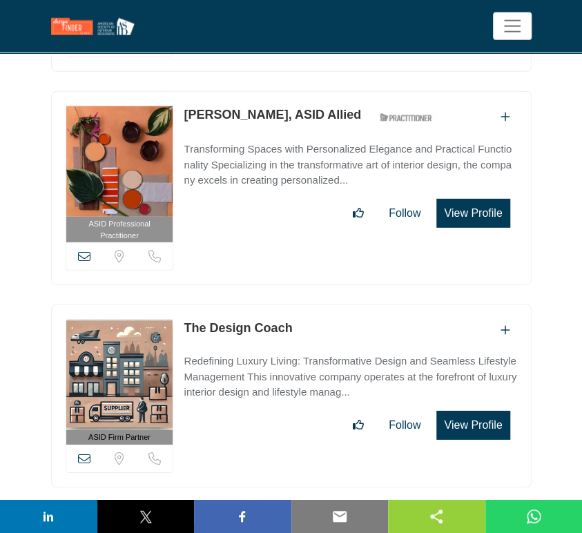
drag, startPoint x: 353, startPoint y: 362, endPoint x: 184, endPoint y: 361, distance: 168.6
click at [184, 522] on div "[PERSON_NAME] & Associates ASID Member who supports and impacts the Interior De…" at bounding box center [316, 534] width 264 height 24
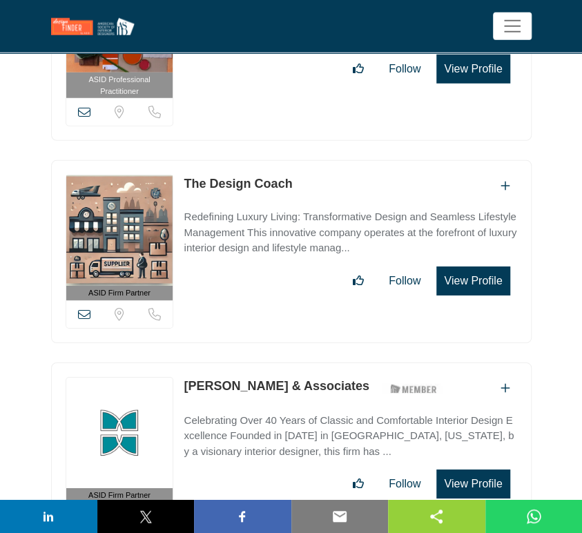
scroll to position [32801, 0]
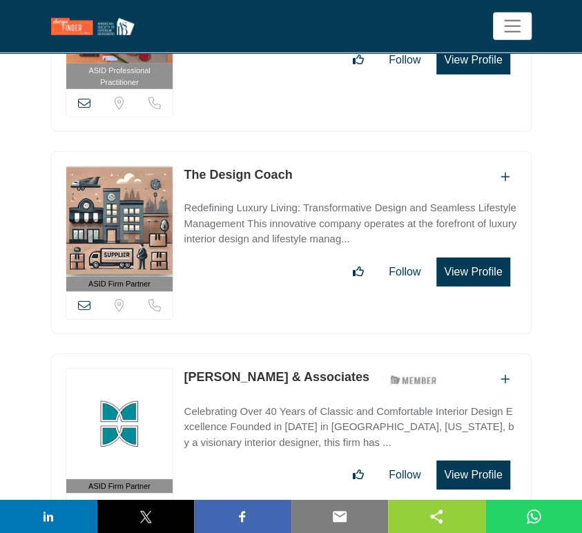
click at [85, 501] on icon at bounding box center [84, 507] width 12 height 12
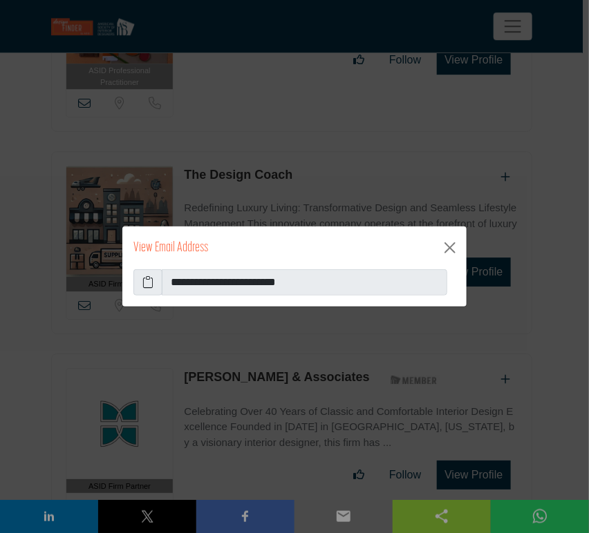
click at [144, 288] on icon at bounding box center [147, 282] width 11 height 17
drag, startPoint x: 448, startPoint y: 245, endPoint x: 450, endPoint y: 266, distance: 20.9
click at [448, 245] on button "Close" at bounding box center [450, 248] width 22 height 22
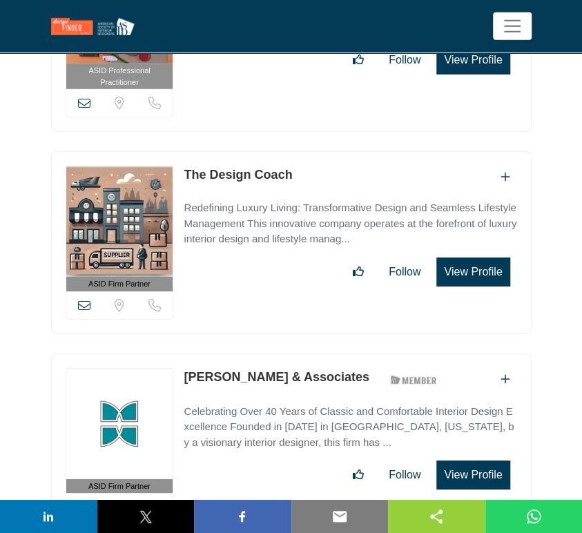
scroll to position [32954, 0]
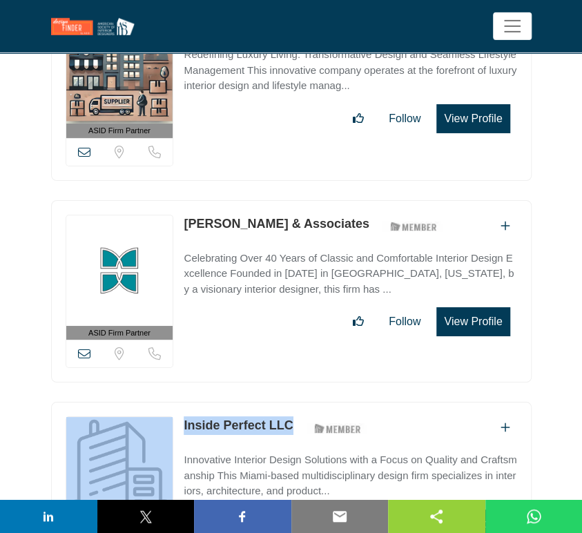
drag, startPoint x: 298, startPoint y: 254, endPoint x: 155, endPoint y: 254, distance: 143.0
click at [155, 402] on div "ASID Firm Partner ASID Firm Partners are design companies with ASID-qualified i…" at bounding box center [291, 493] width 481 height 183
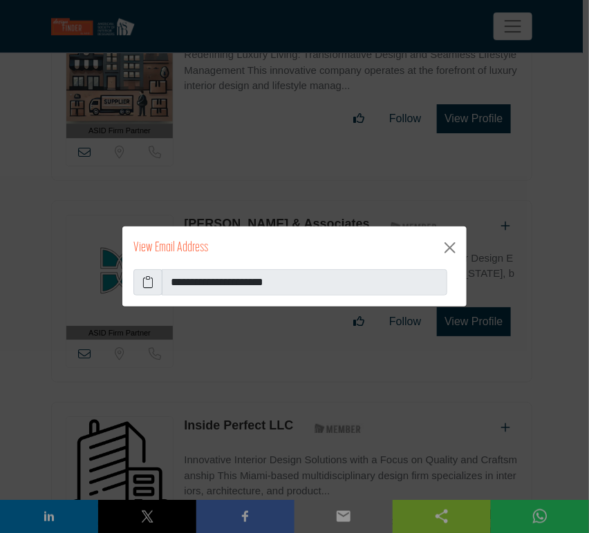
click at [150, 280] on icon at bounding box center [147, 282] width 11 height 17
drag, startPoint x: 452, startPoint y: 247, endPoint x: 486, endPoint y: 247, distance: 33.9
click at [452, 247] on button "Close" at bounding box center [450, 248] width 22 height 22
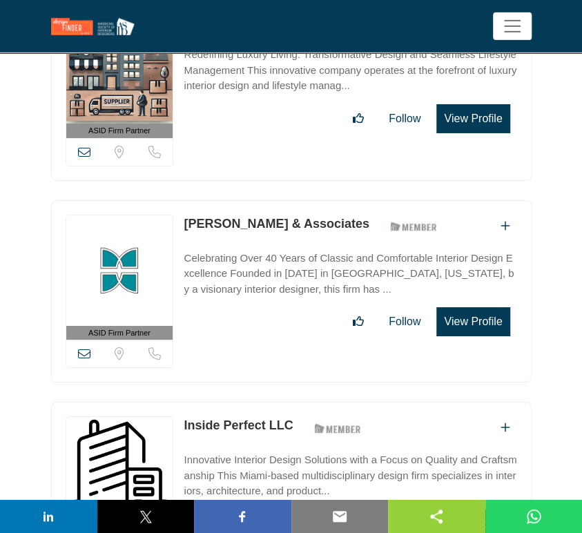
scroll to position [33108, 0]
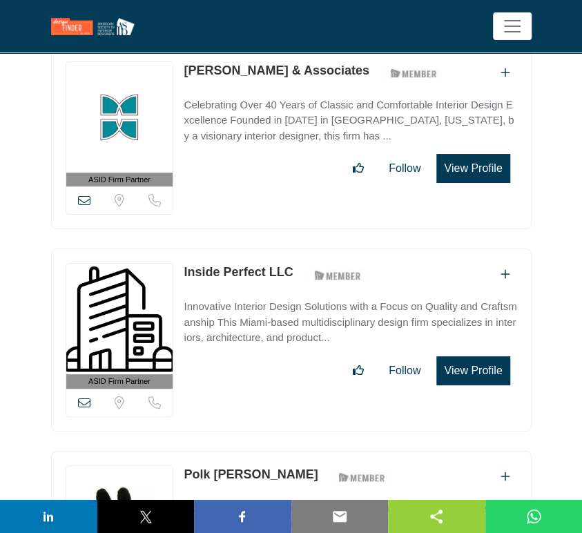
drag, startPoint x: 305, startPoint y: 305, endPoint x: 180, endPoint y: 303, distance: 125.0
click at [180, 451] on div "ASID Firm Partner ASID Firm Partners are design companies with ASID-qualified i…" at bounding box center [291, 542] width 481 height 183
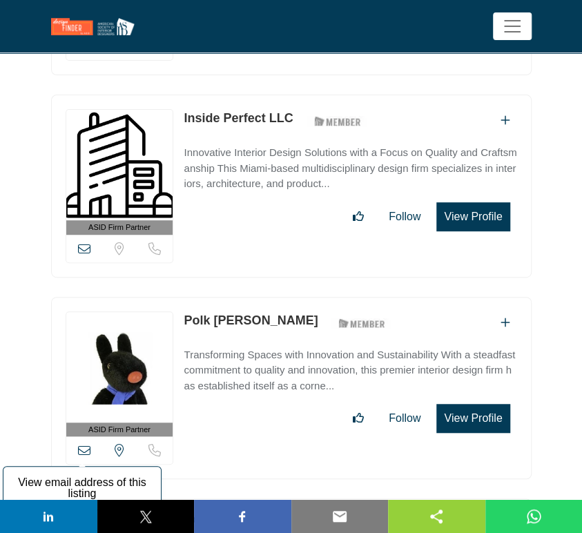
click at [88, 444] on icon at bounding box center [84, 450] width 12 height 12
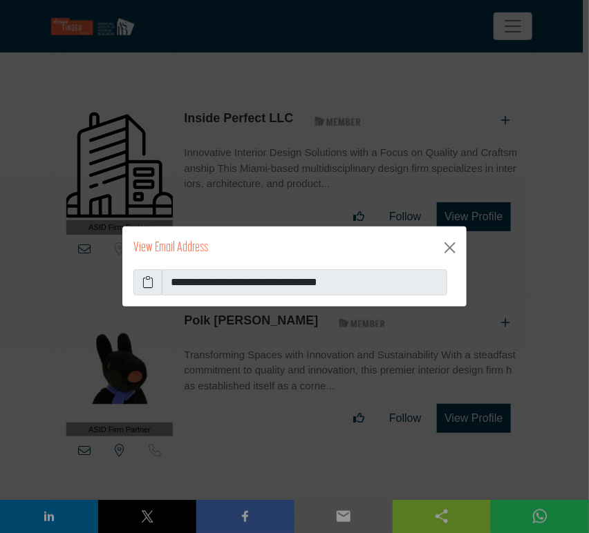
click at [146, 280] on icon at bounding box center [147, 282] width 11 height 17
click at [448, 247] on button "Close" at bounding box center [450, 248] width 22 height 22
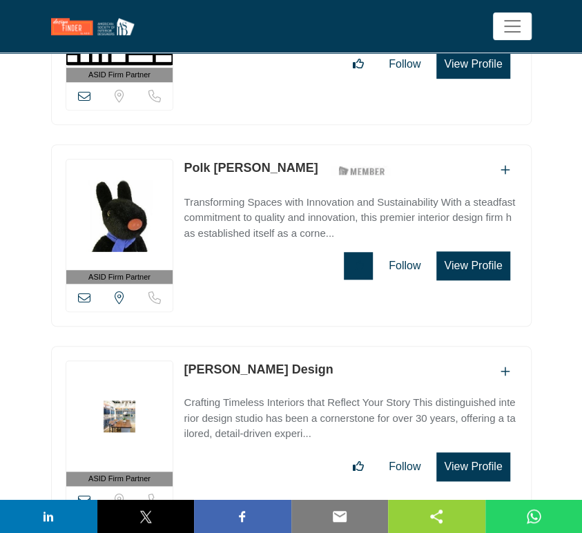
scroll to position [33415, 0]
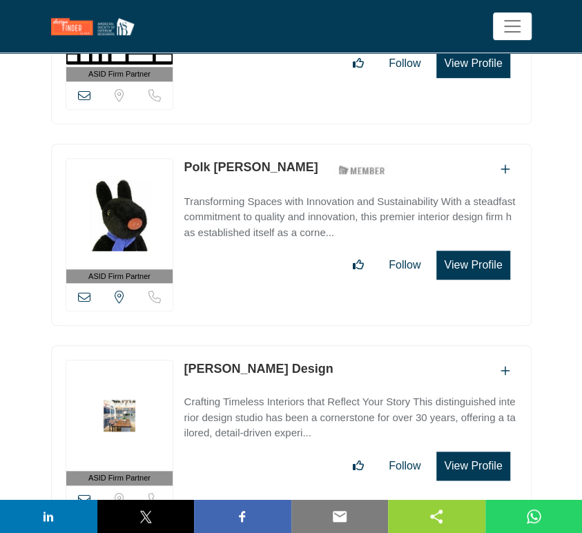
drag, startPoint x: 307, startPoint y: 195, endPoint x: 149, endPoint y: 191, distance: 158.9
click at [149, 345] on div "ASID Firm Partner ASID Firm Partners are design companies with ASID-qualified i…" at bounding box center [291, 436] width 481 height 183
